Goal: Transaction & Acquisition: Purchase product/service

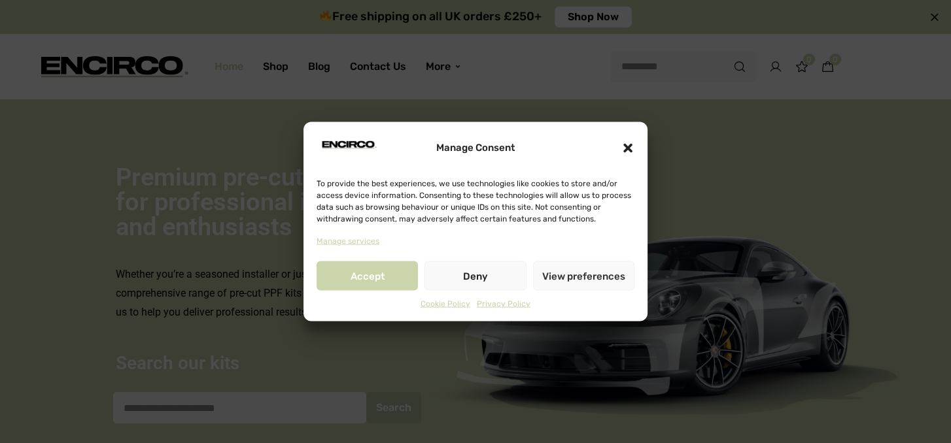
click at [470, 283] on button "Deny" at bounding box center [474, 276] width 101 height 29
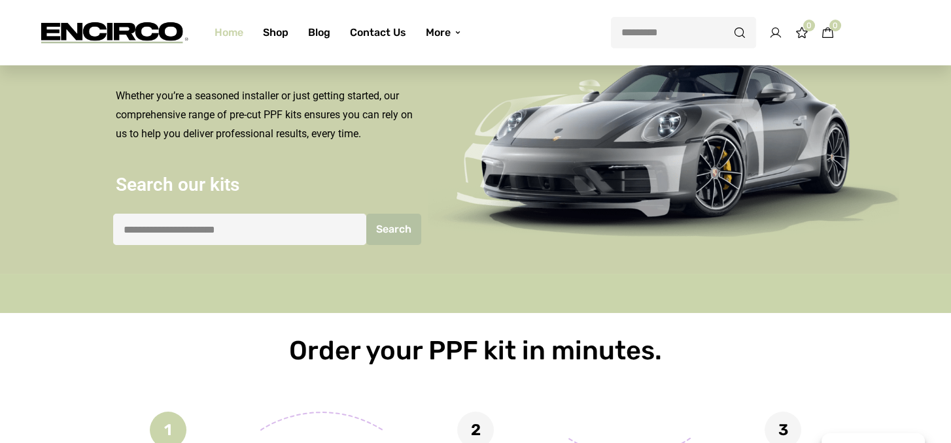
scroll to position [196, 0]
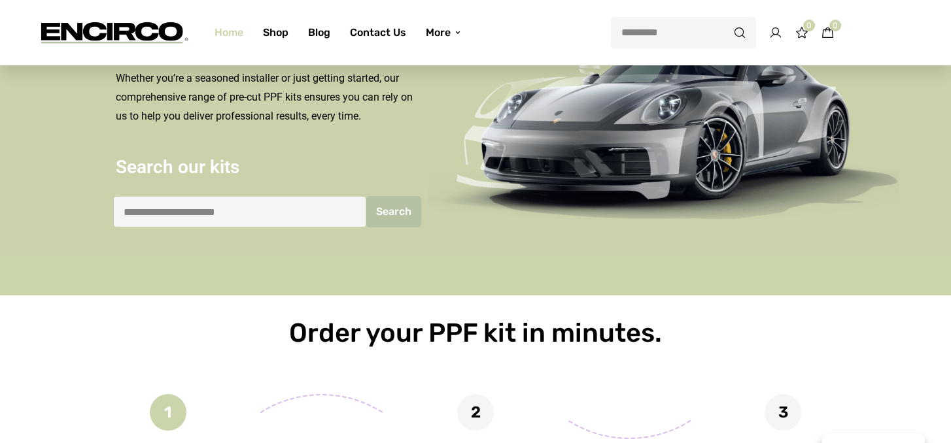
click at [259, 210] on input "search" at bounding box center [239, 211] width 253 height 31
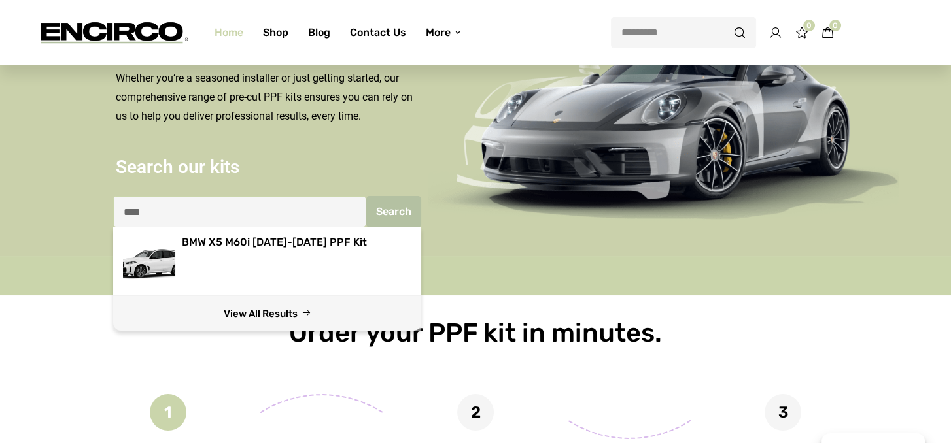
type input "***"
click at [273, 315] on link "View All Results" at bounding box center [267, 313] width 308 height 35
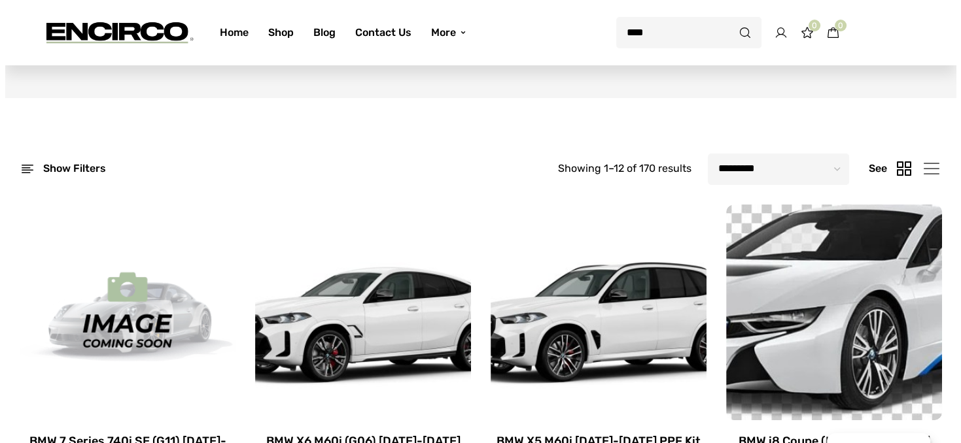
scroll to position [65, 0]
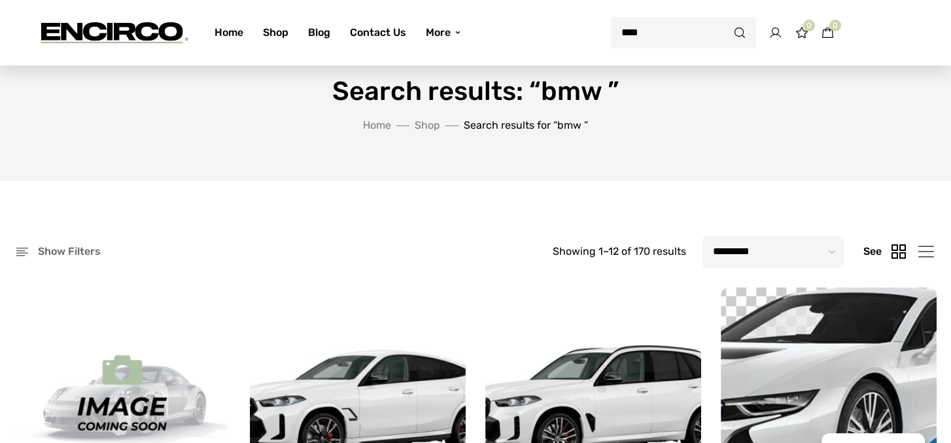
click at [26, 250] on div "Show filters" at bounding box center [57, 252] width 86 height 28
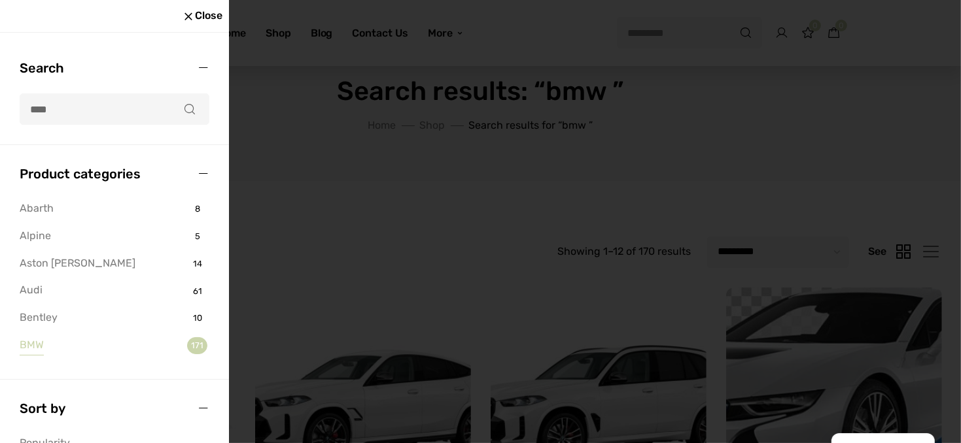
click at [41, 346] on link "BMW" at bounding box center [32, 346] width 24 height 20
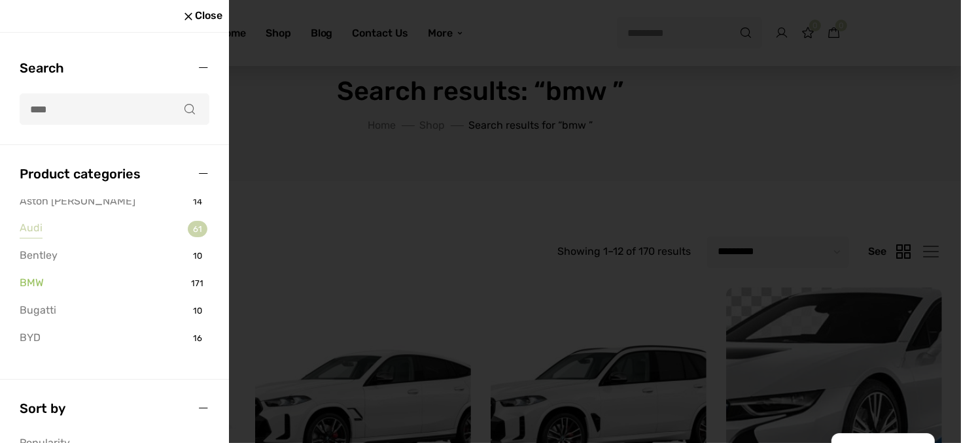
scroll to position [196, 0]
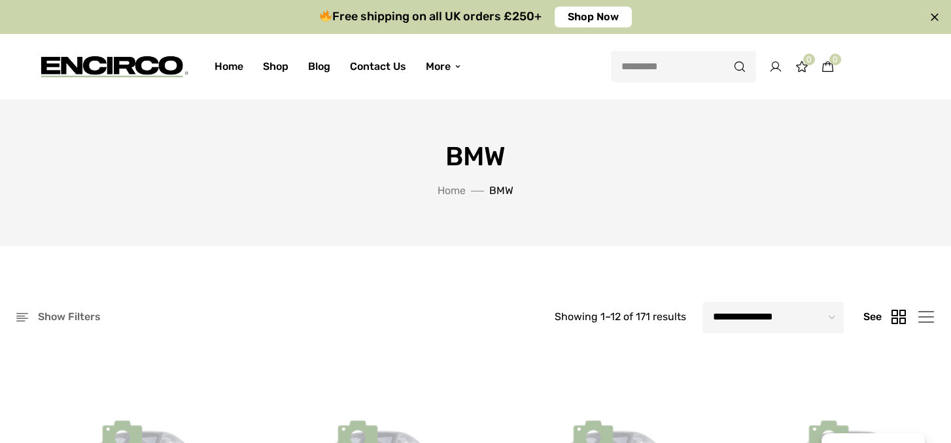
click at [35, 315] on div "Show filters" at bounding box center [57, 317] width 86 height 28
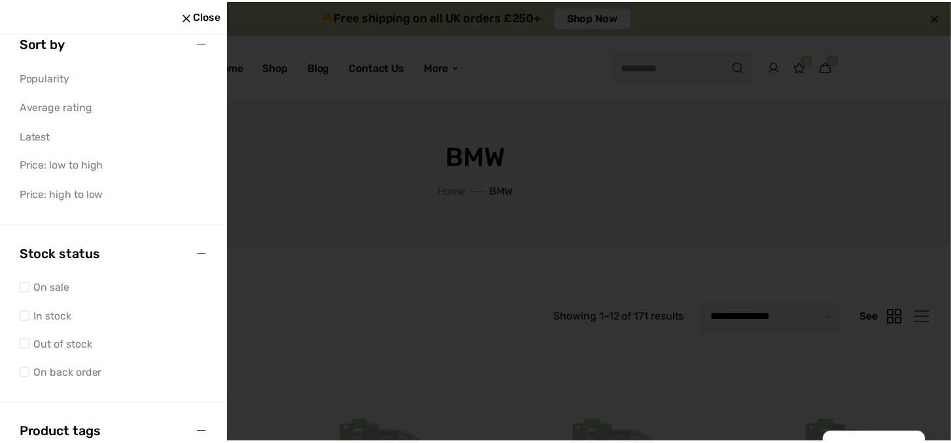
scroll to position [174, 0]
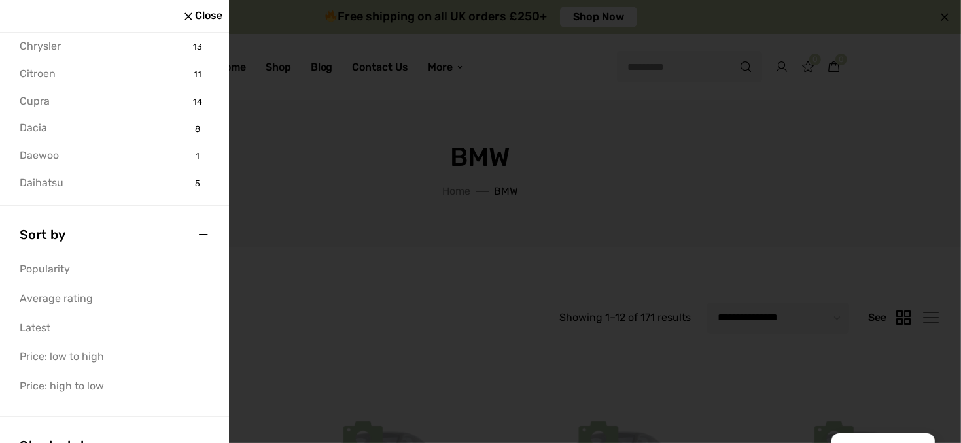
click at [354, 135] on div at bounding box center [480, 221] width 961 height 443
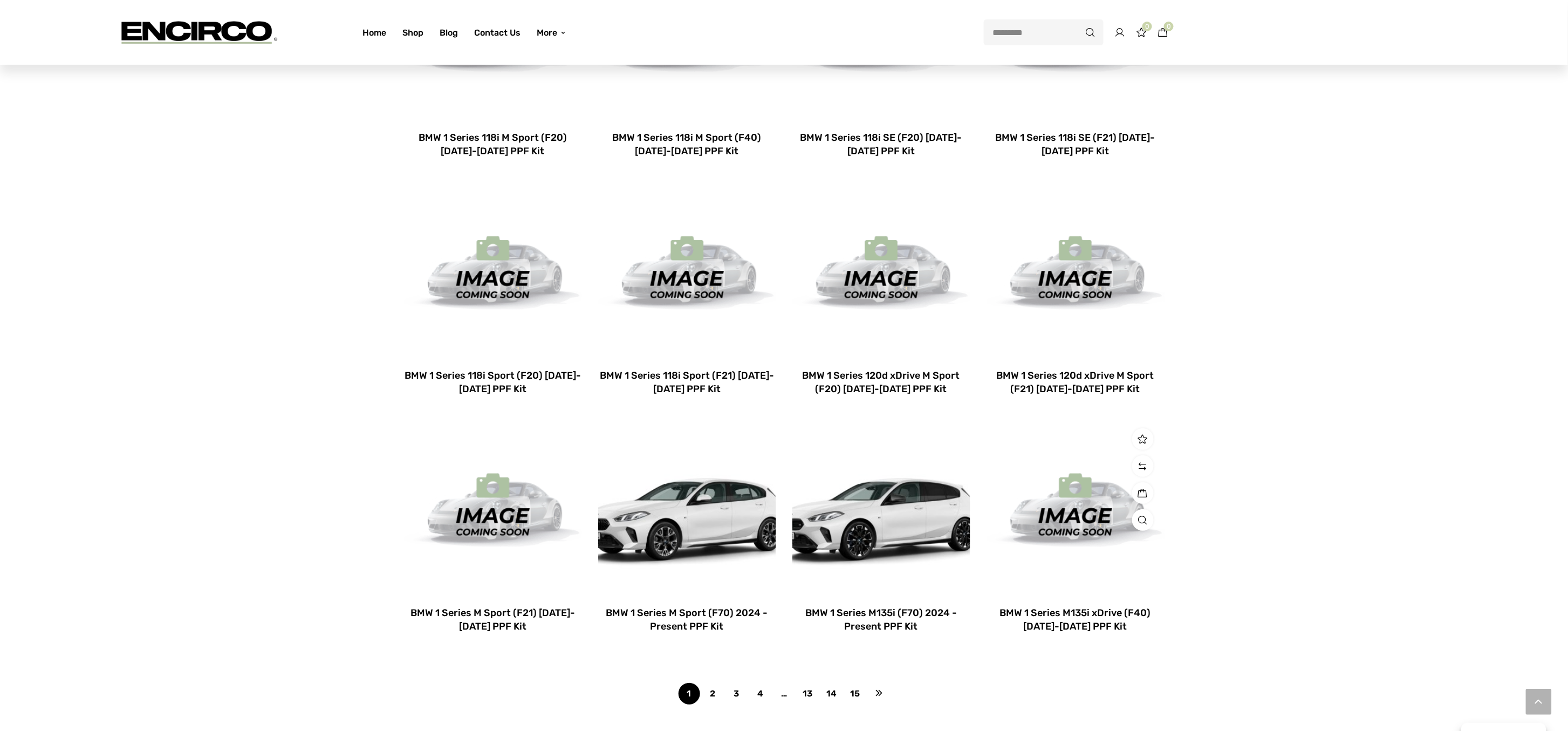
scroll to position [648, 0]
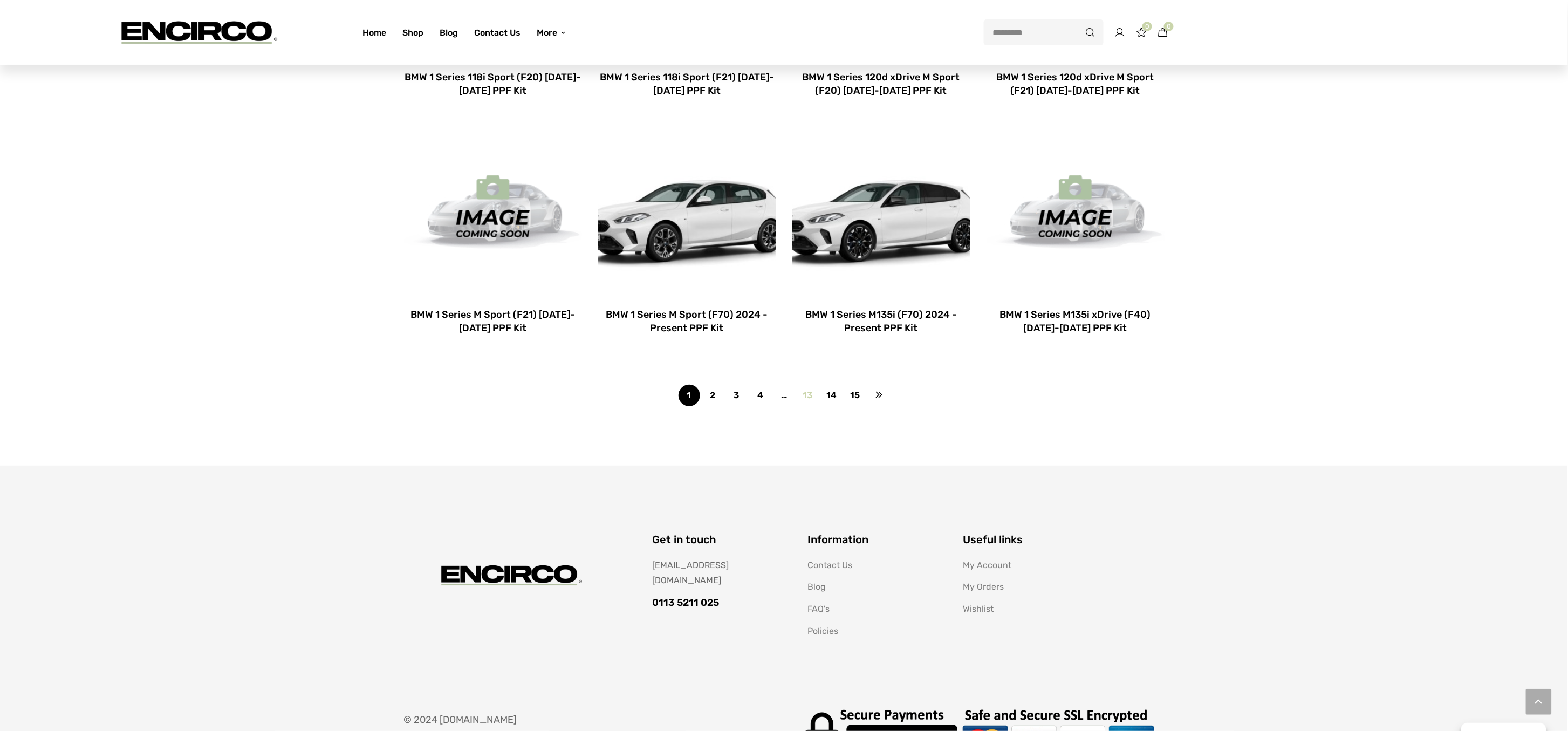
click at [784, 366] on link "13" at bounding box center [808, 395] width 21 height 21
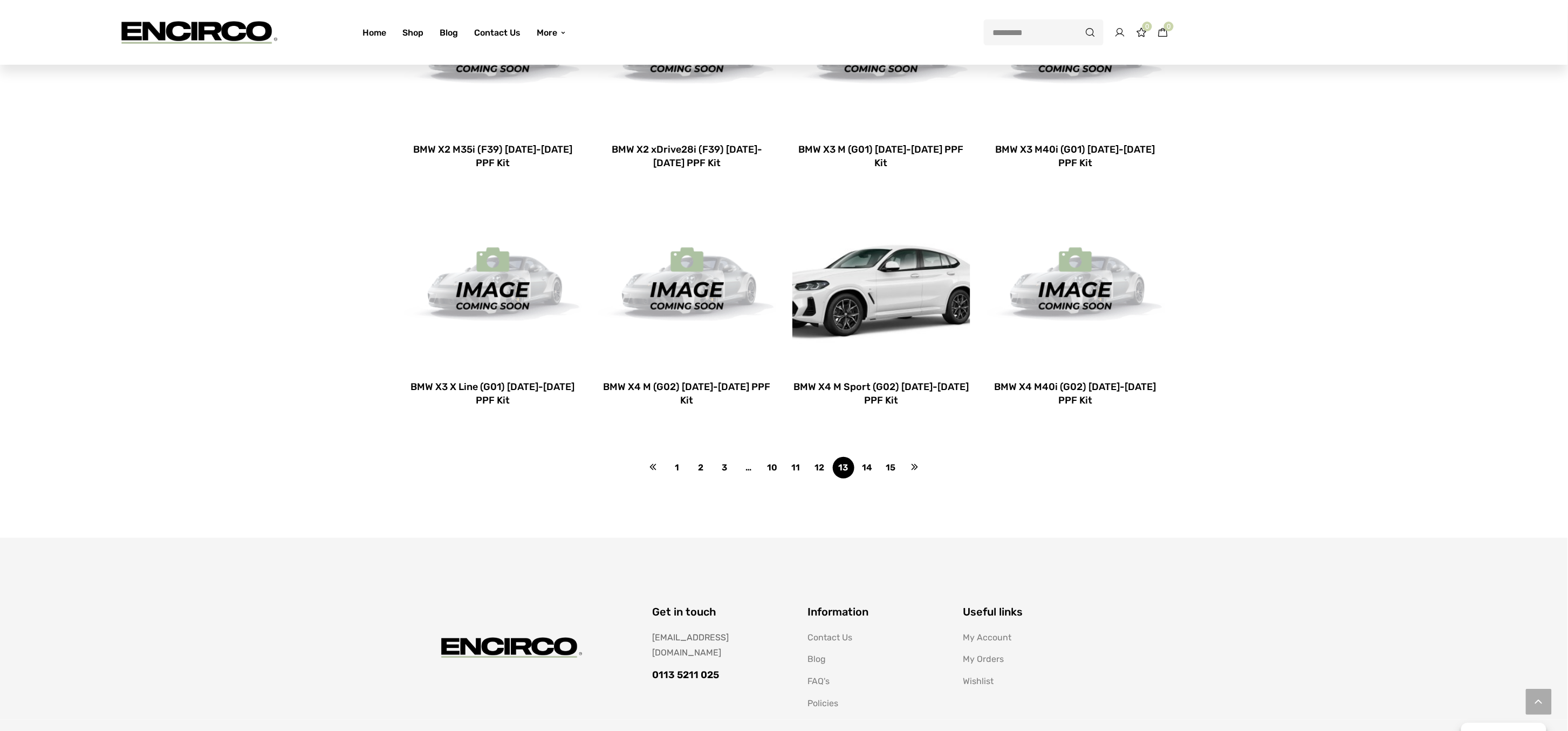
scroll to position [648, 0]
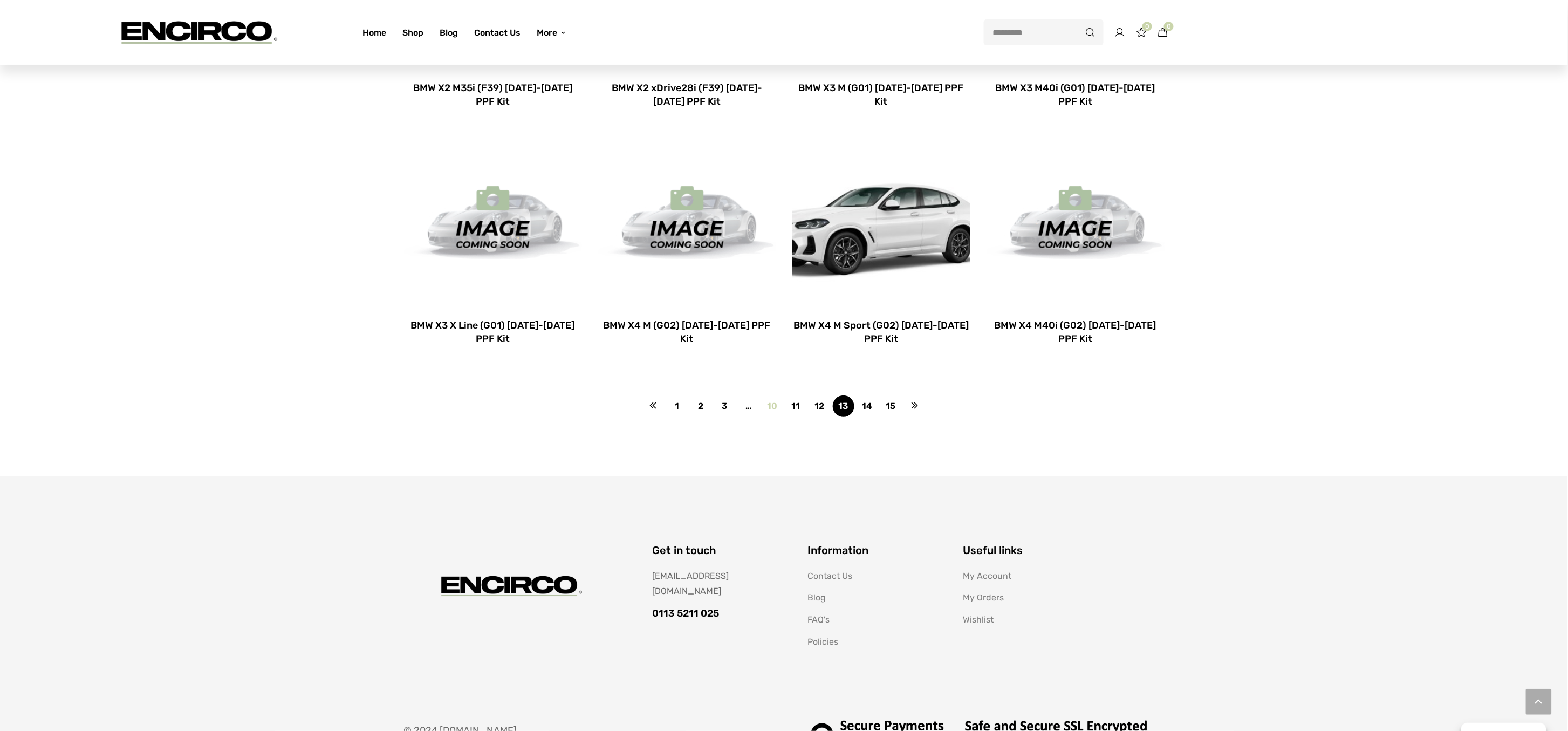
click at [772, 406] on link "10" at bounding box center [772, 406] width 21 height 21
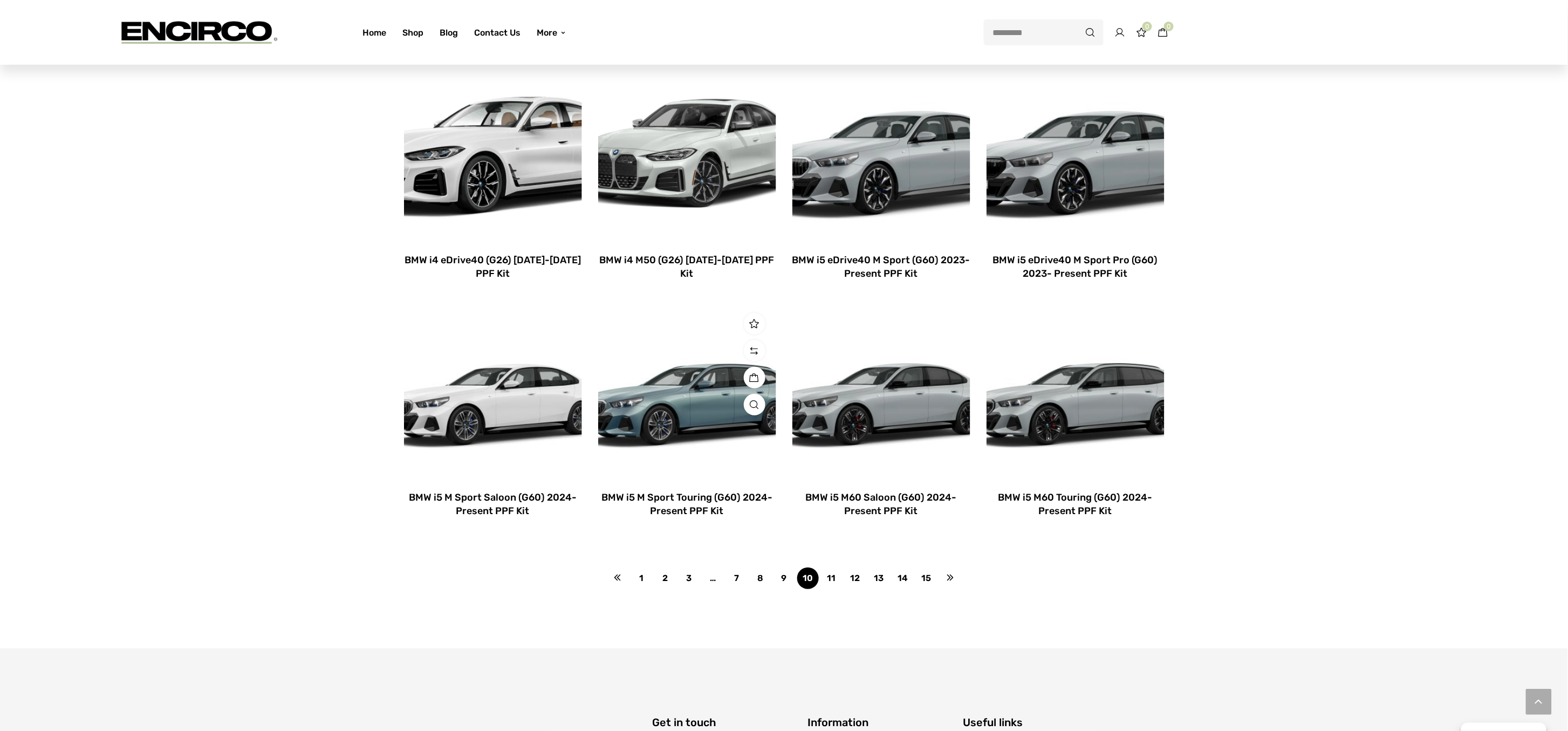
scroll to position [540, 0]
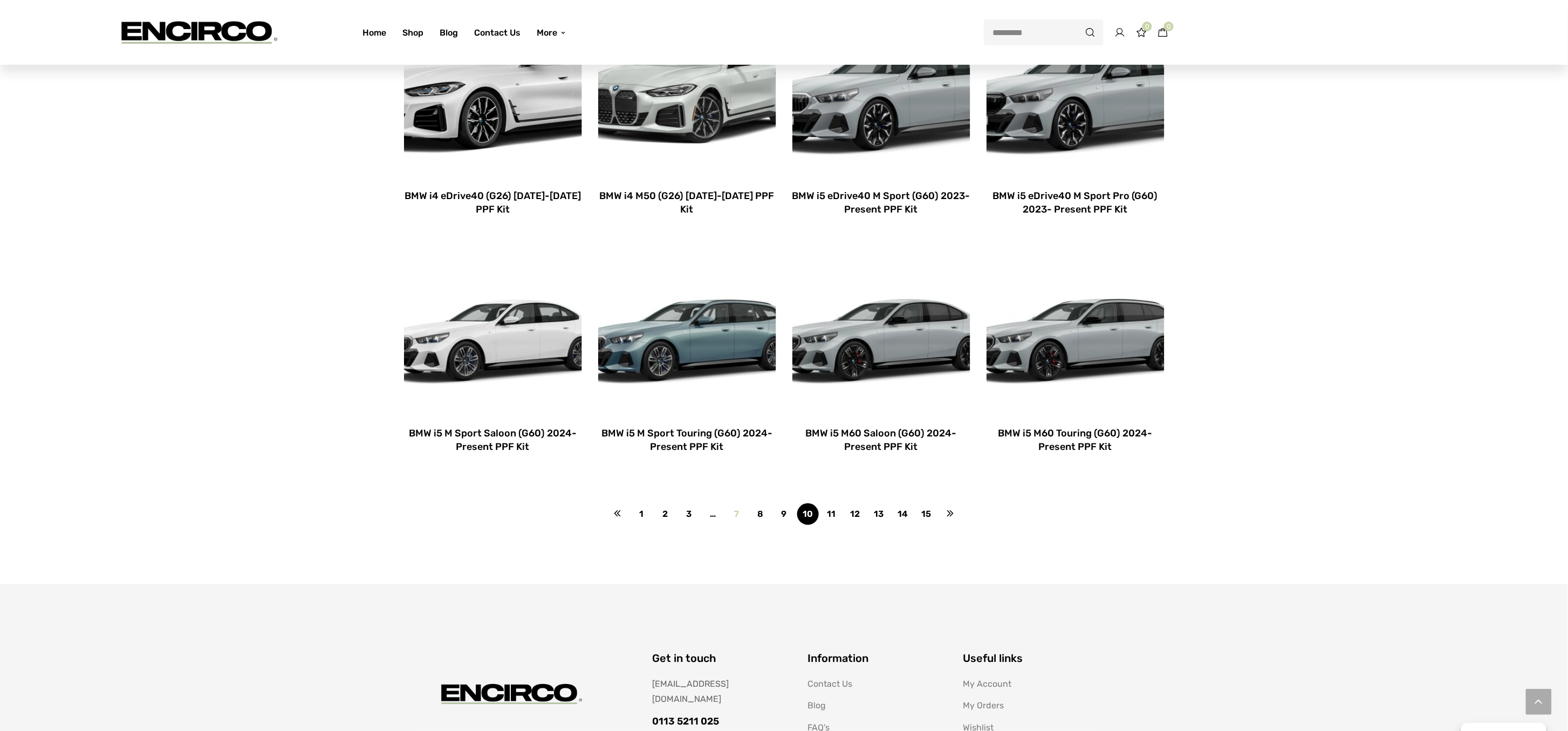
click at [737, 510] on link "7" at bounding box center [737, 514] width 21 height 21
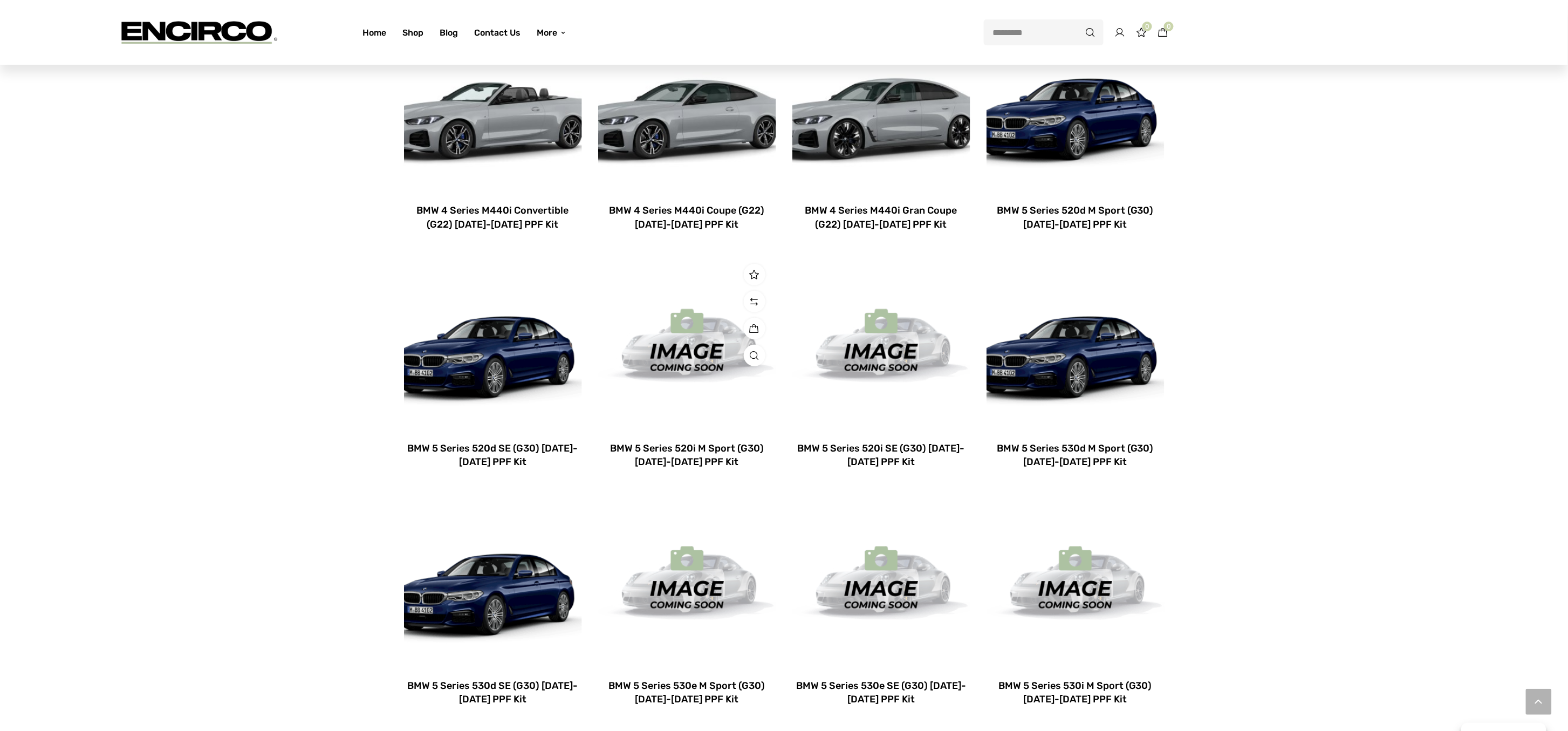
scroll to position [432, 0]
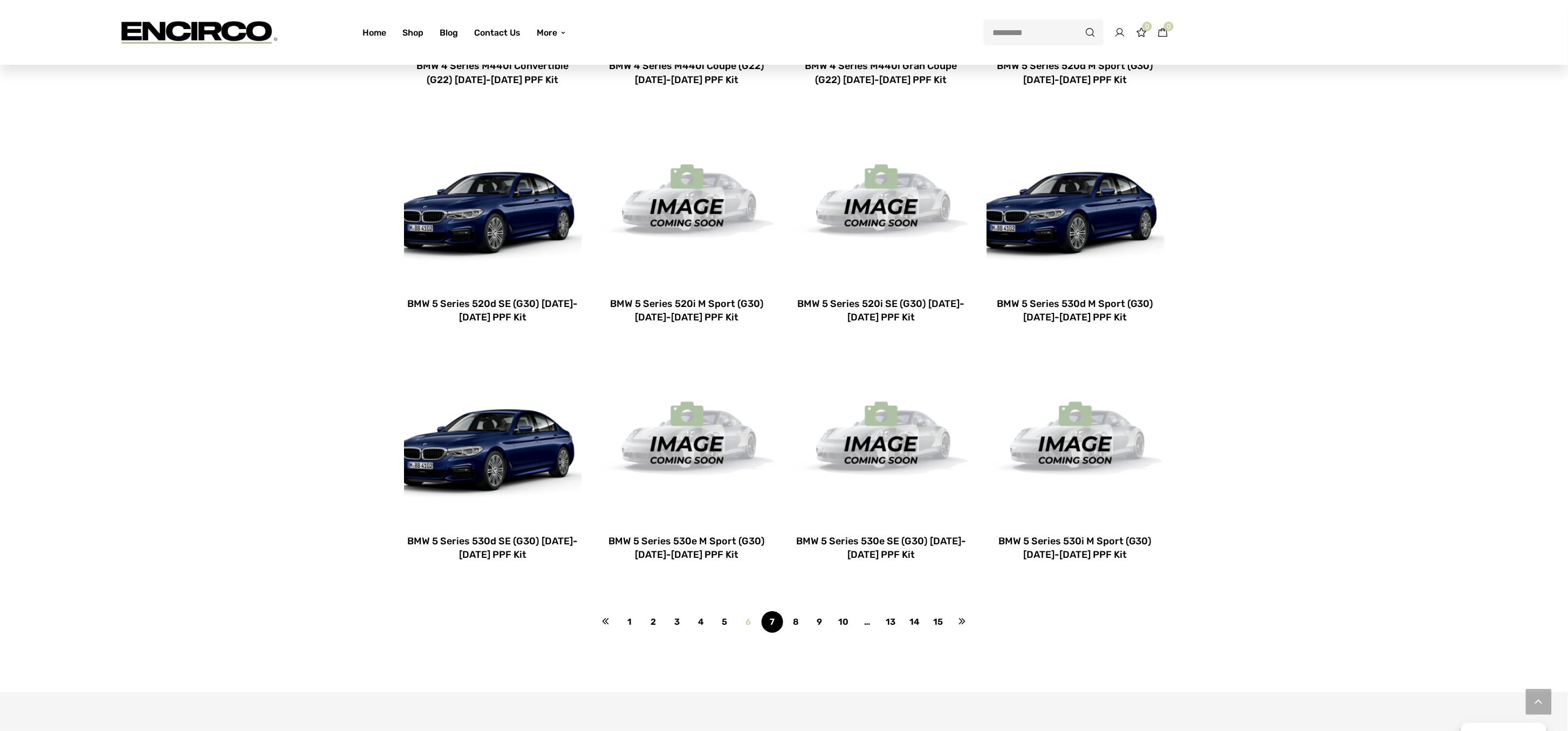
click at [746, 622] on link "6" at bounding box center [749, 622] width 21 height 21
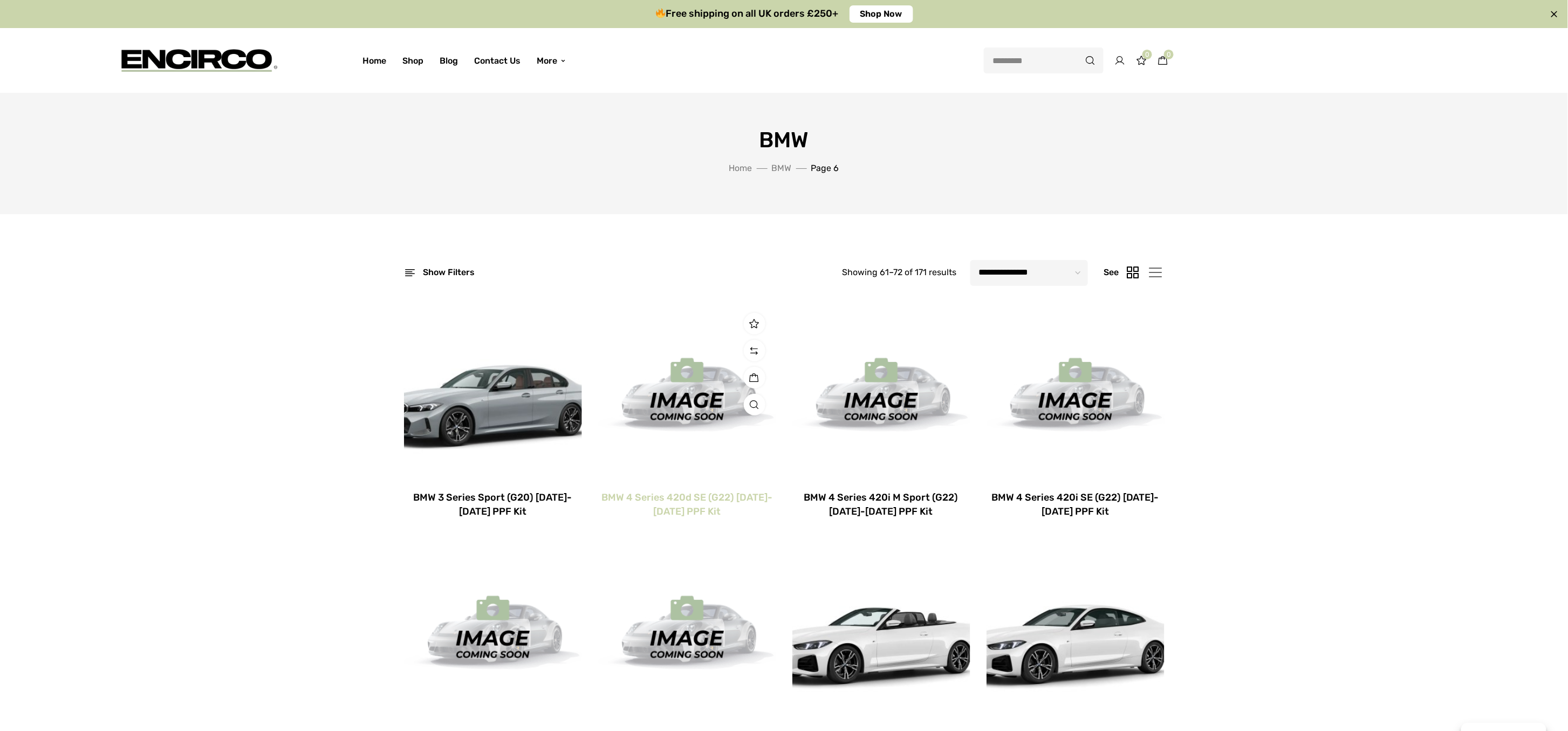
click at [695, 503] on h2 "BMW 4 Series 420d SE (G22) [DATE]-[DATE] PPF Kit" at bounding box center [687, 504] width 178 height 27
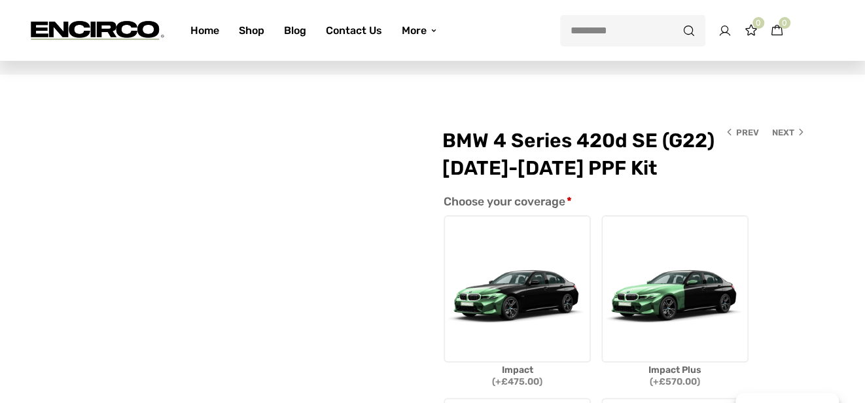
scroll to position [297, 0]
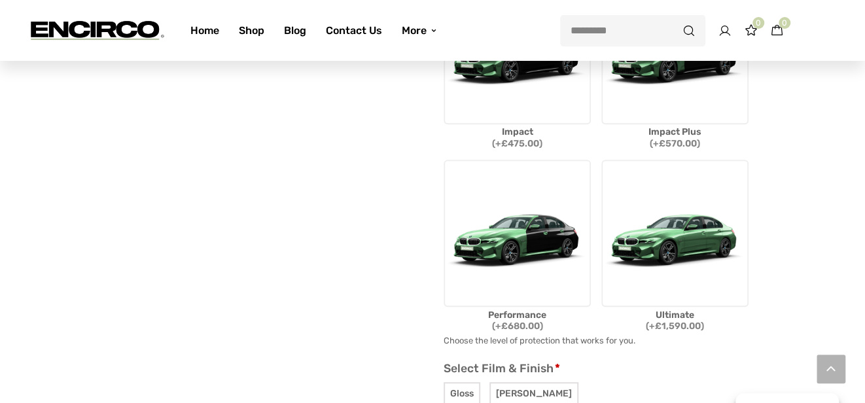
click at [507, 243] on img at bounding box center [516, 233] width 147 height 147
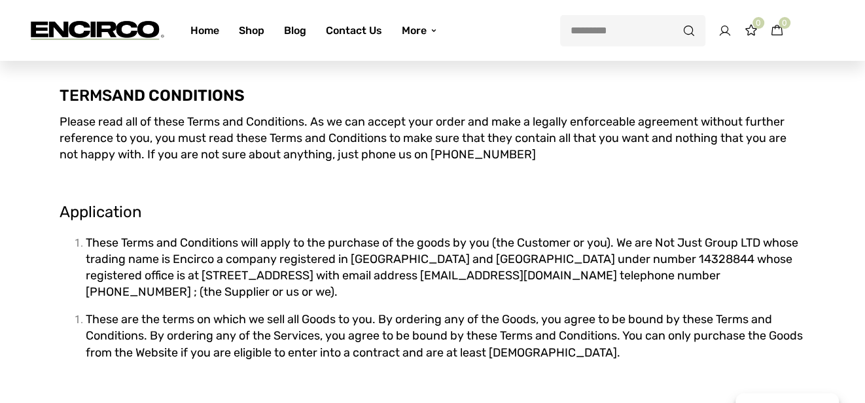
scroll to position [118, 0]
